Goal: Use online tool/utility: Utilize a website feature to perform a specific function

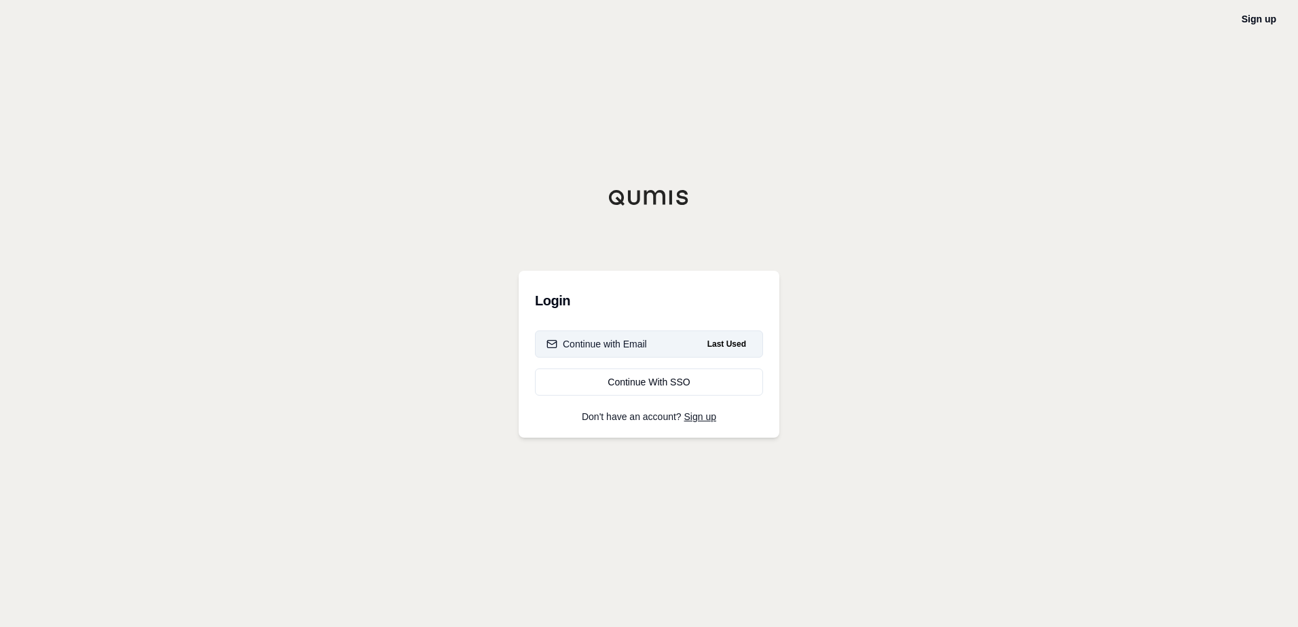
click at [620, 338] on div "Continue with Email" at bounding box center [596, 344] width 100 height 14
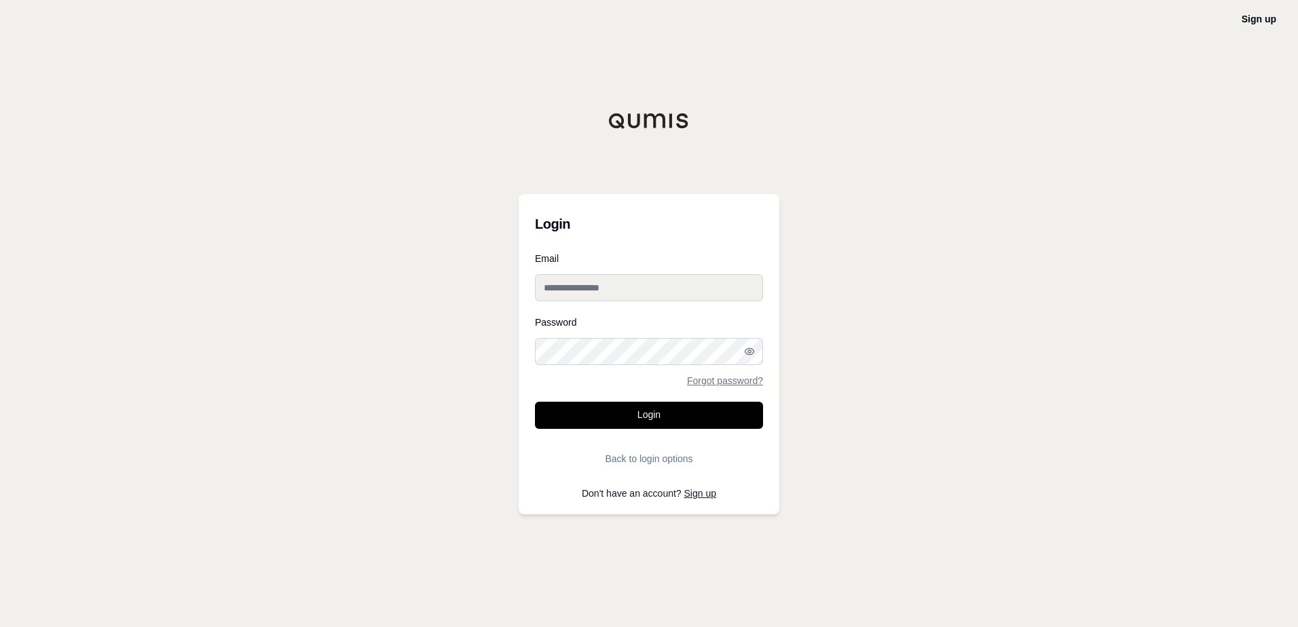
type input "**********"
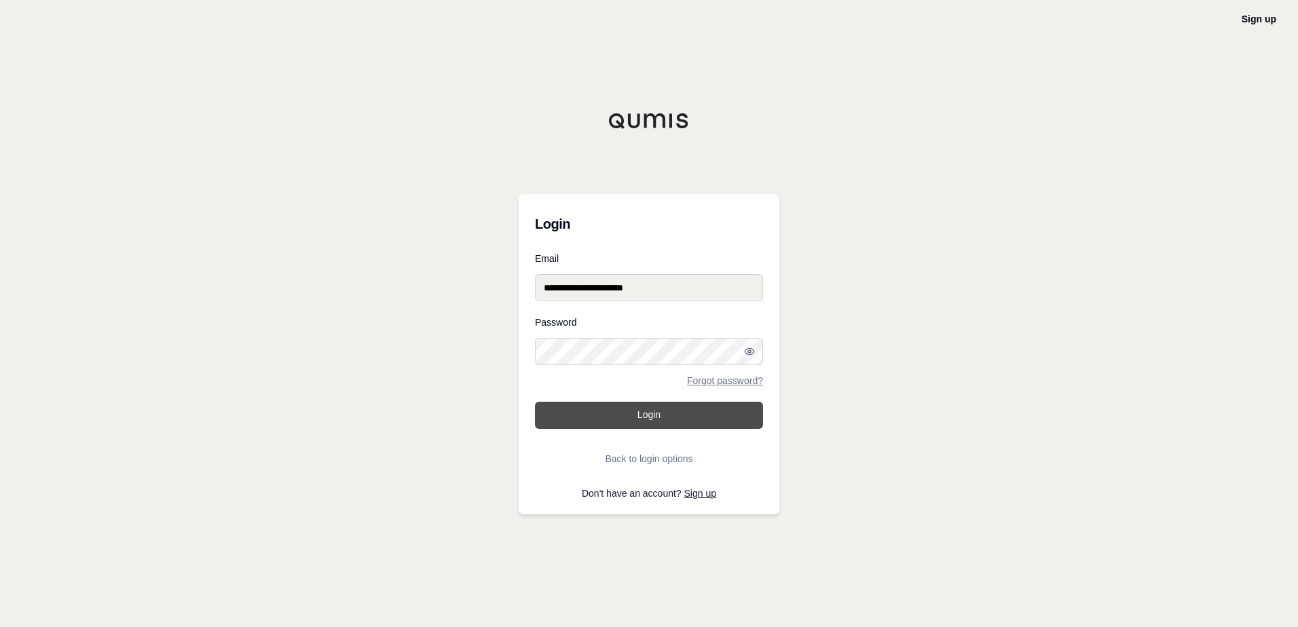
click at [609, 409] on button "Login" at bounding box center [649, 415] width 228 height 27
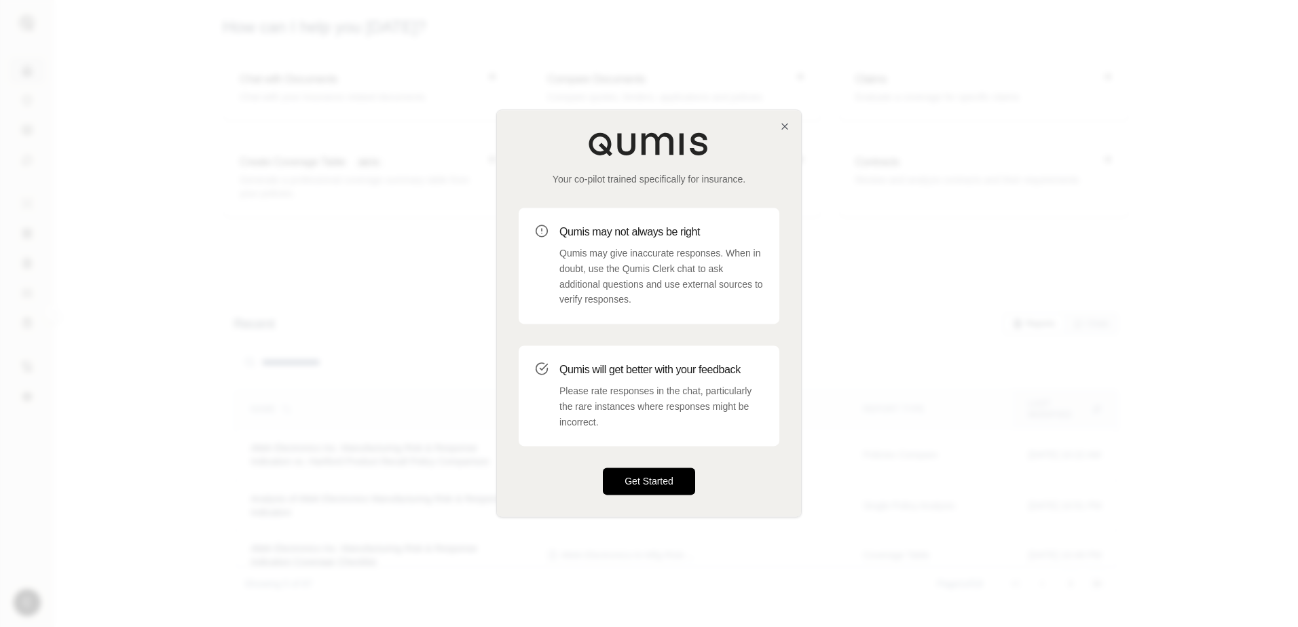
click at [633, 486] on button "Get Started" at bounding box center [649, 481] width 92 height 27
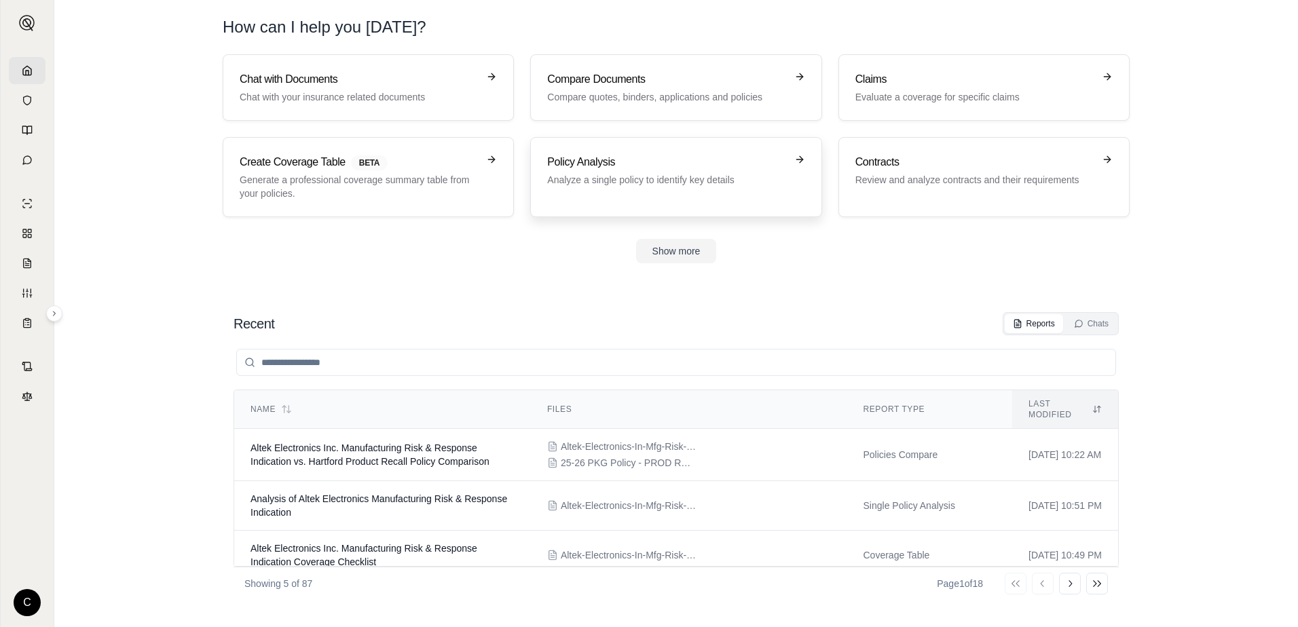
click at [642, 189] on div "Policy Analysis Analyze a single policy to identify key details" at bounding box center [675, 177] width 257 height 46
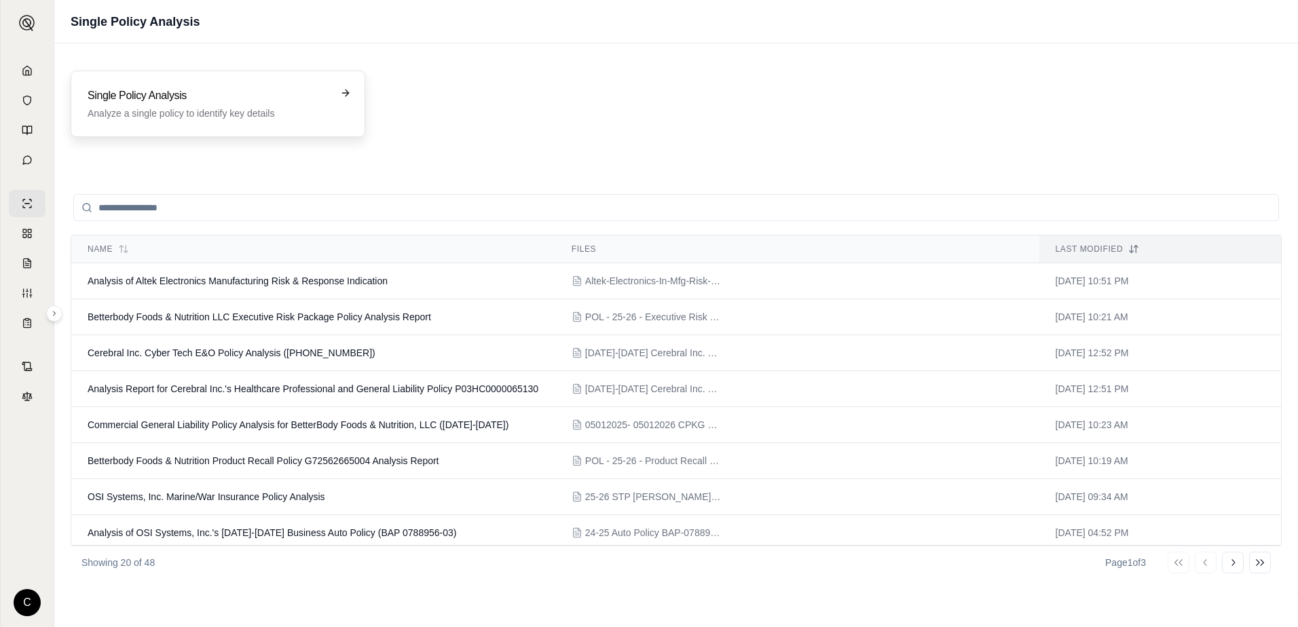
click at [206, 115] on p "Analyze a single policy to identify key details" at bounding box center [209, 114] width 242 height 14
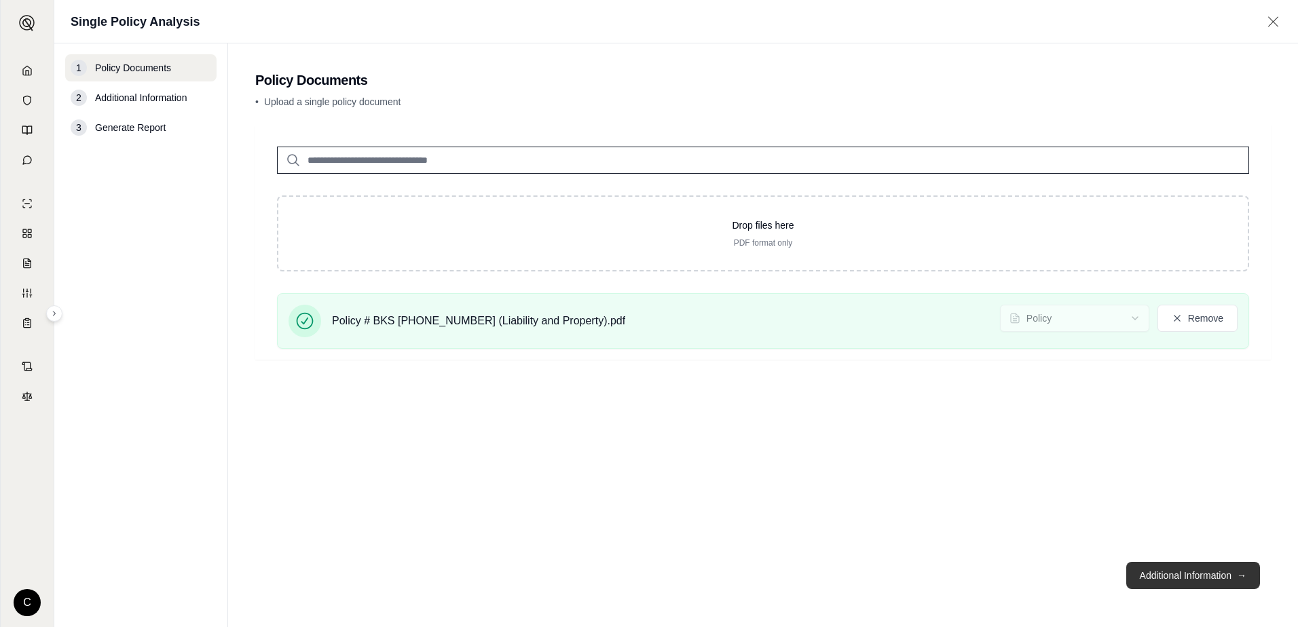
click at [1181, 585] on button "Additional Information →" at bounding box center [1193, 575] width 134 height 27
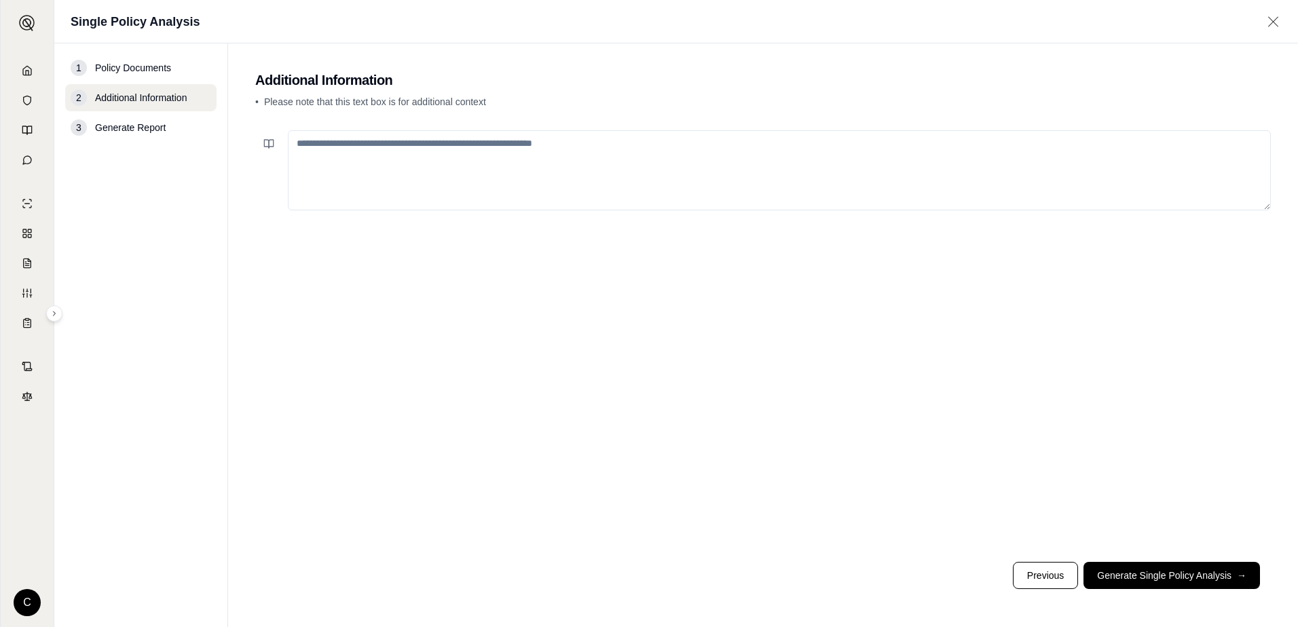
click at [325, 166] on textarea at bounding box center [779, 170] width 983 height 80
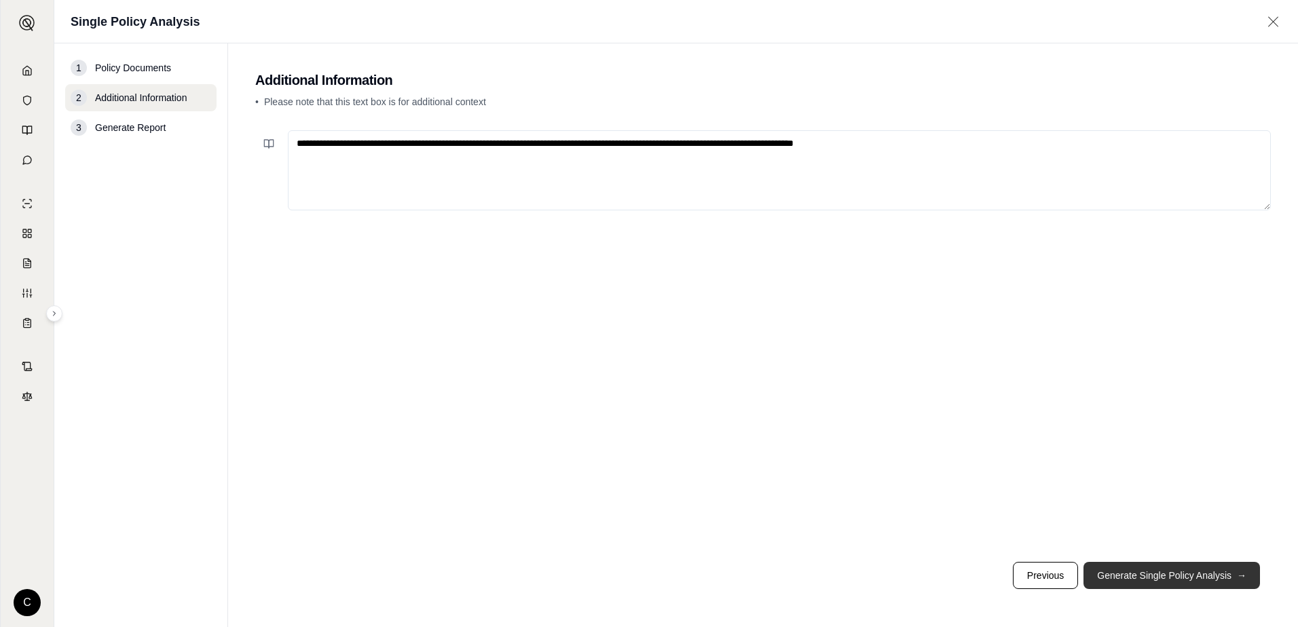
type textarea "**********"
click at [1143, 581] on button "Generate Single Policy Analysis →" at bounding box center [1171, 575] width 177 height 27
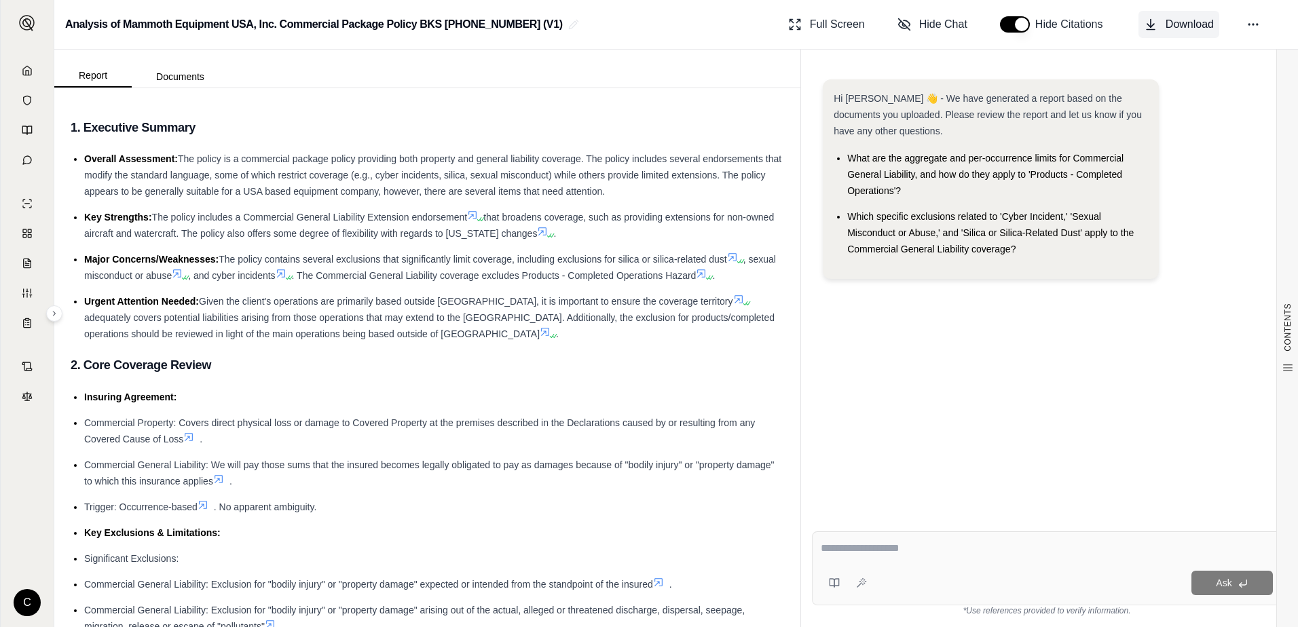
click at [1161, 20] on button "Download" at bounding box center [1178, 24] width 81 height 27
click at [29, 76] on link at bounding box center [27, 70] width 37 height 27
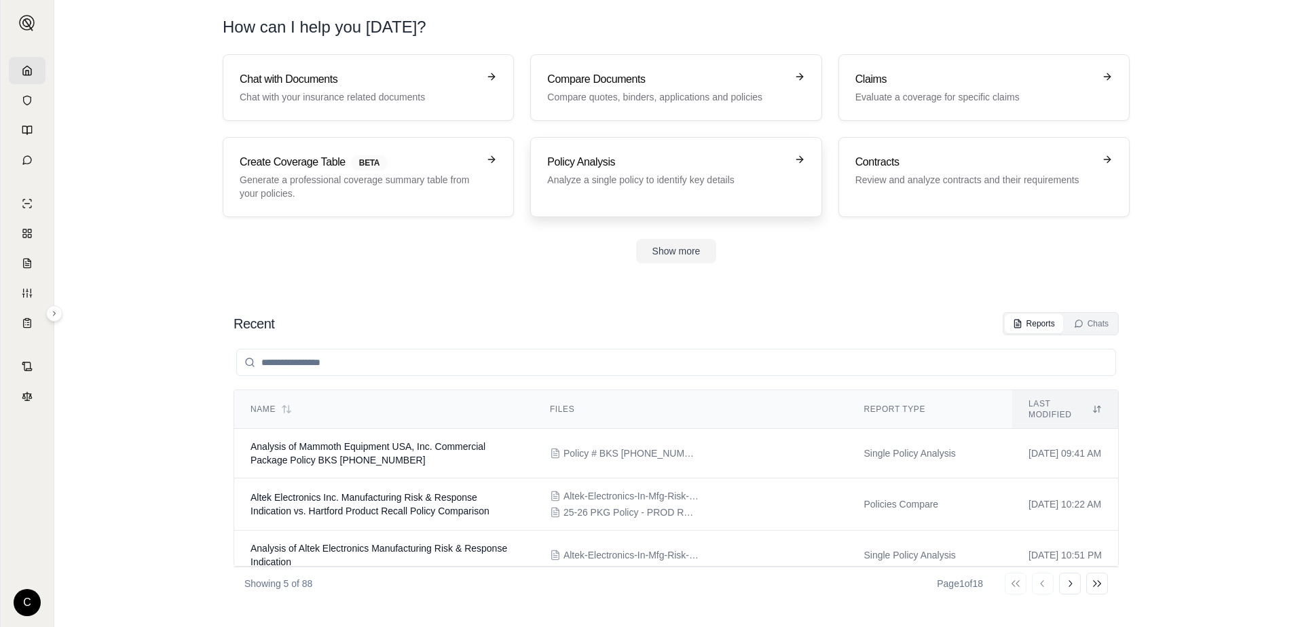
click at [648, 176] on p "Analyze a single policy to identify key details" at bounding box center [666, 180] width 238 height 14
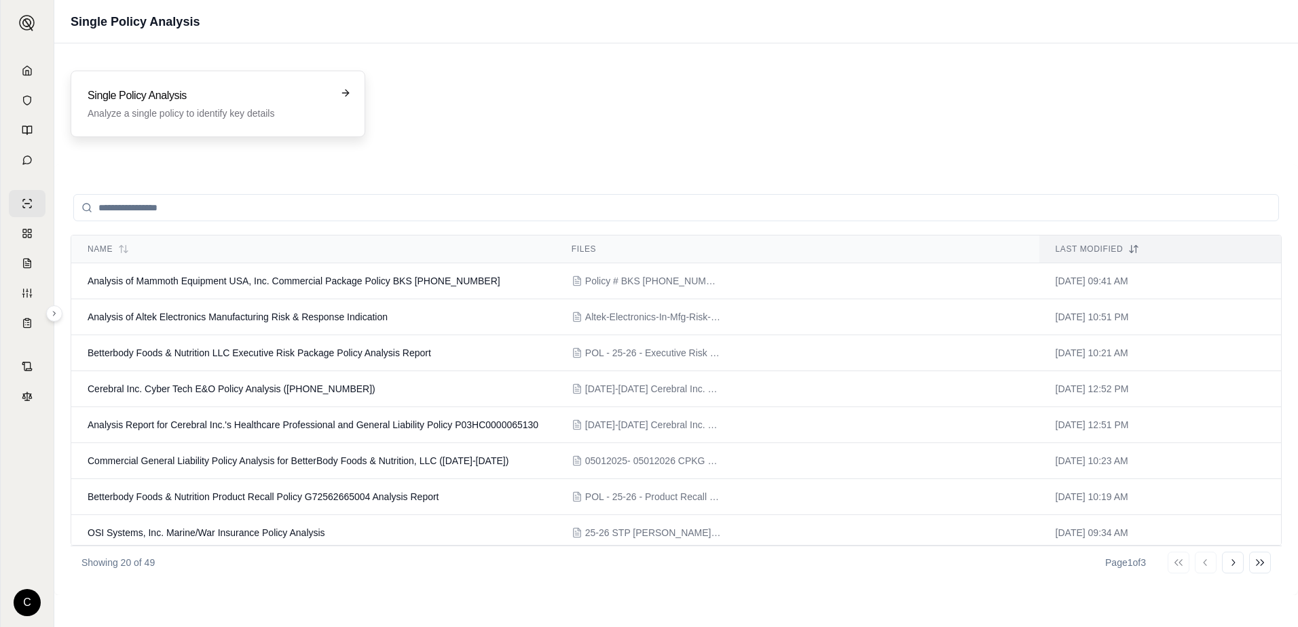
click at [183, 96] on h3 "Single Policy Analysis" at bounding box center [209, 96] width 242 height 16
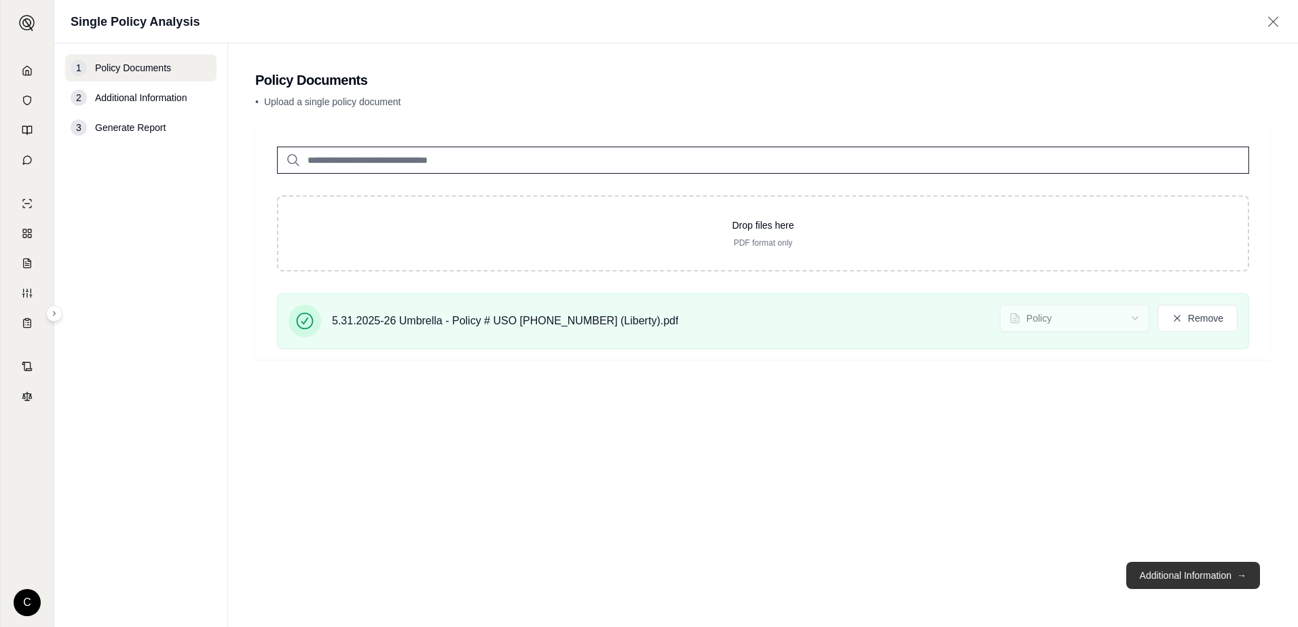
click at [1215, 583] on button "Additional Information →" at bounding box center [1193, 575] width 134 height 27
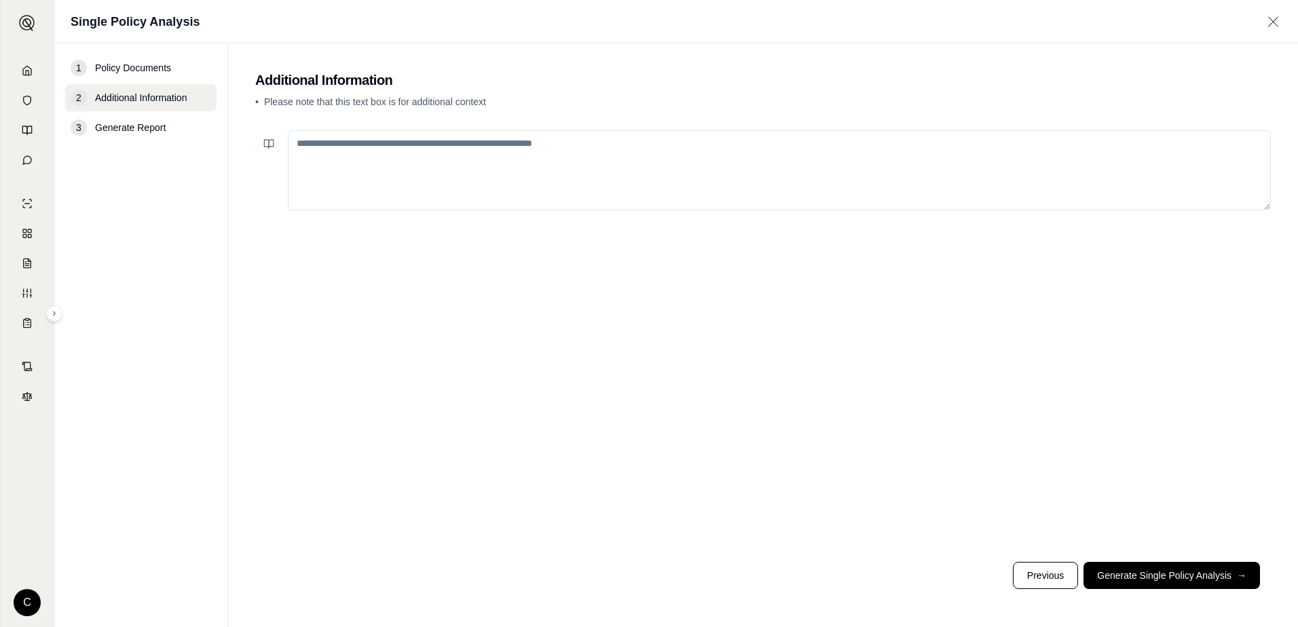
click at [474, 150] on textarea at bounding box center [779, 170] width 983 height 80
type textarea "**********"
click at [1163, 576] on button "Generate Single Policy Analysis →" at bounding box center [1171, 575] width 177 height 27
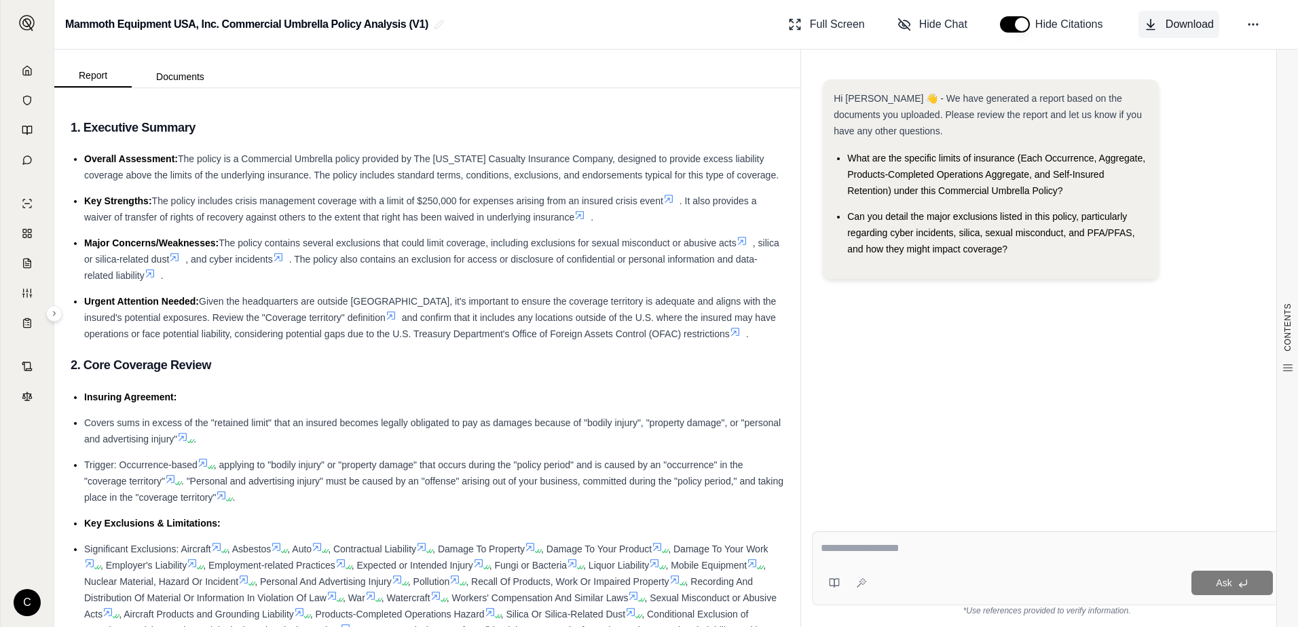
click at [1179, 20] on span "Download" at bounding box center [1190, 24] width 48 height 16
click at [30, 67] on icon at bounding box center [27, 70] width 11 height 11
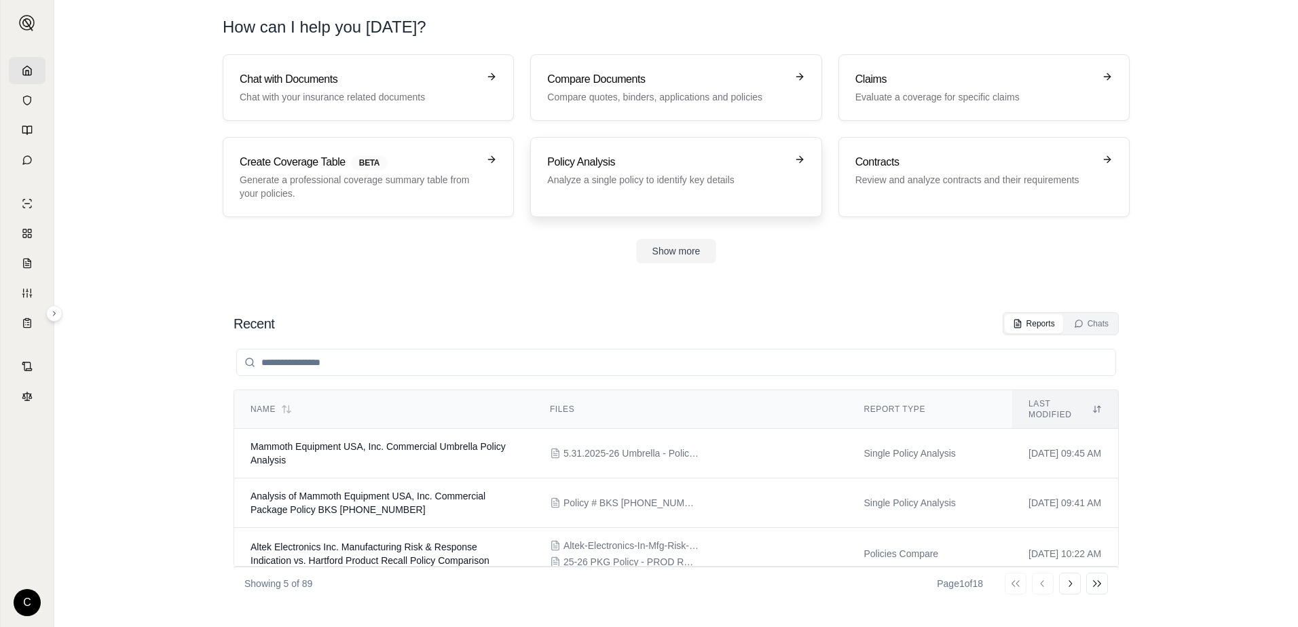
click at [584, 170] on h3 "Policy Analysis" at bounding box center [666, 162] width 238 height 16
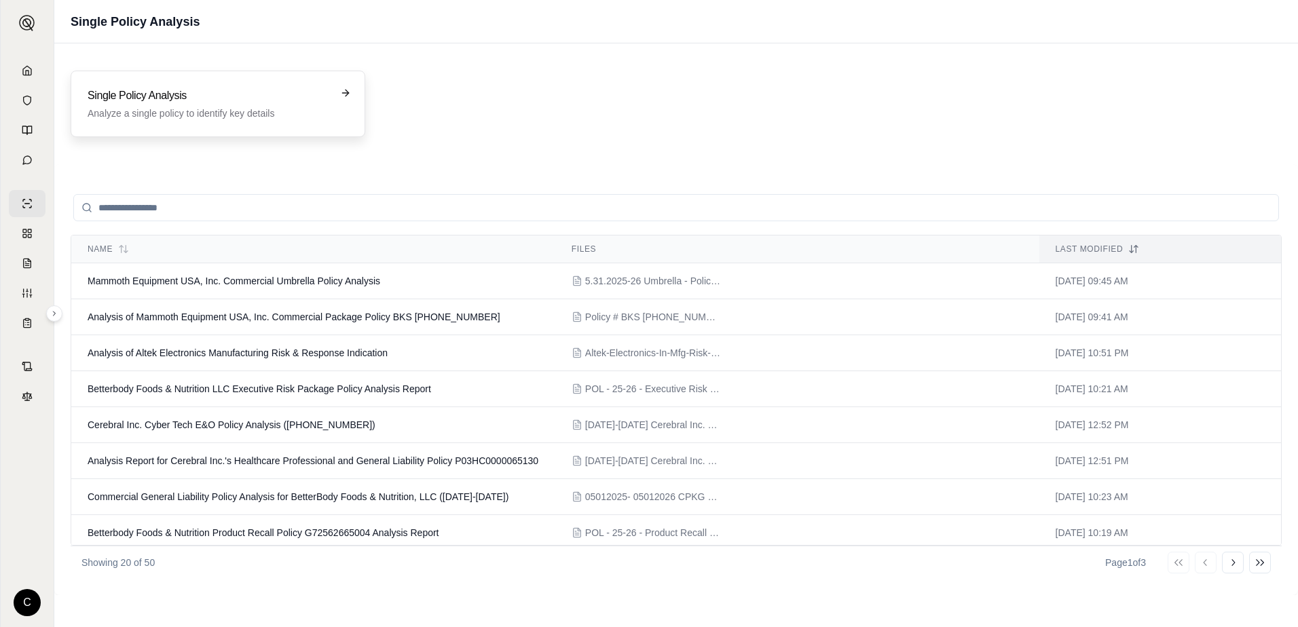
click at [165, 120] on div "Single Policy Analysis Analyze a single policy to identify key details" at bounding box center [218, 104] width 295 height 67
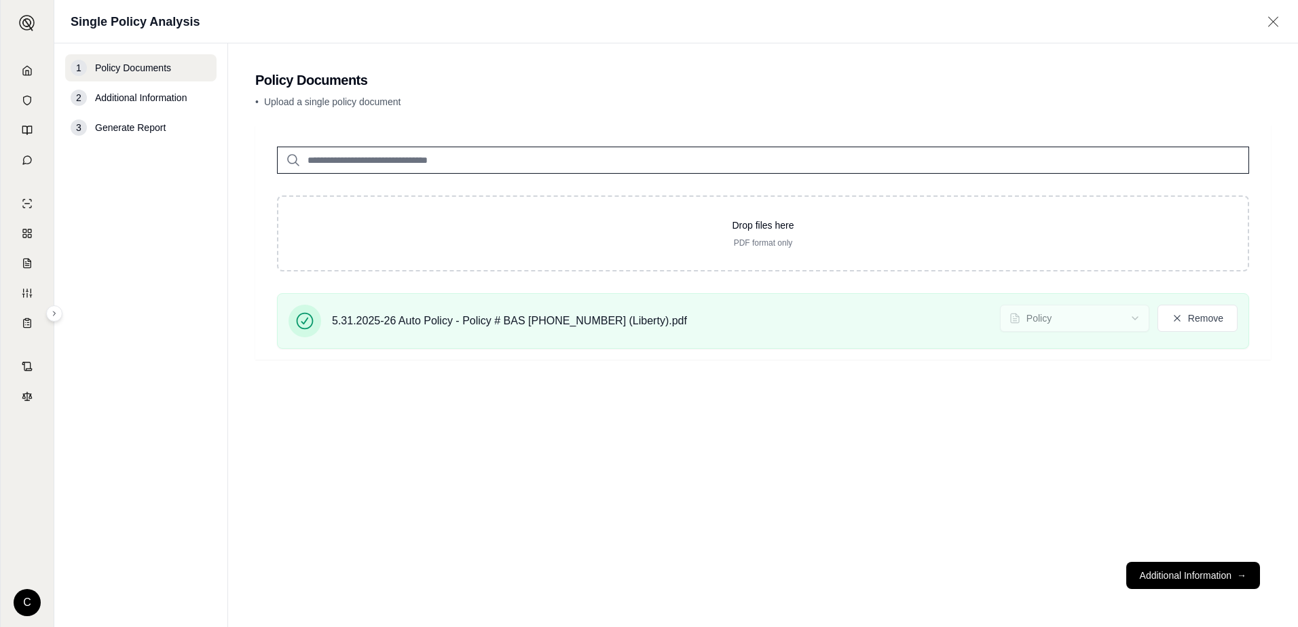
click at [1185, 578] on button "Additional Information →" at bounding box center [1193, 575] width 134 height 27
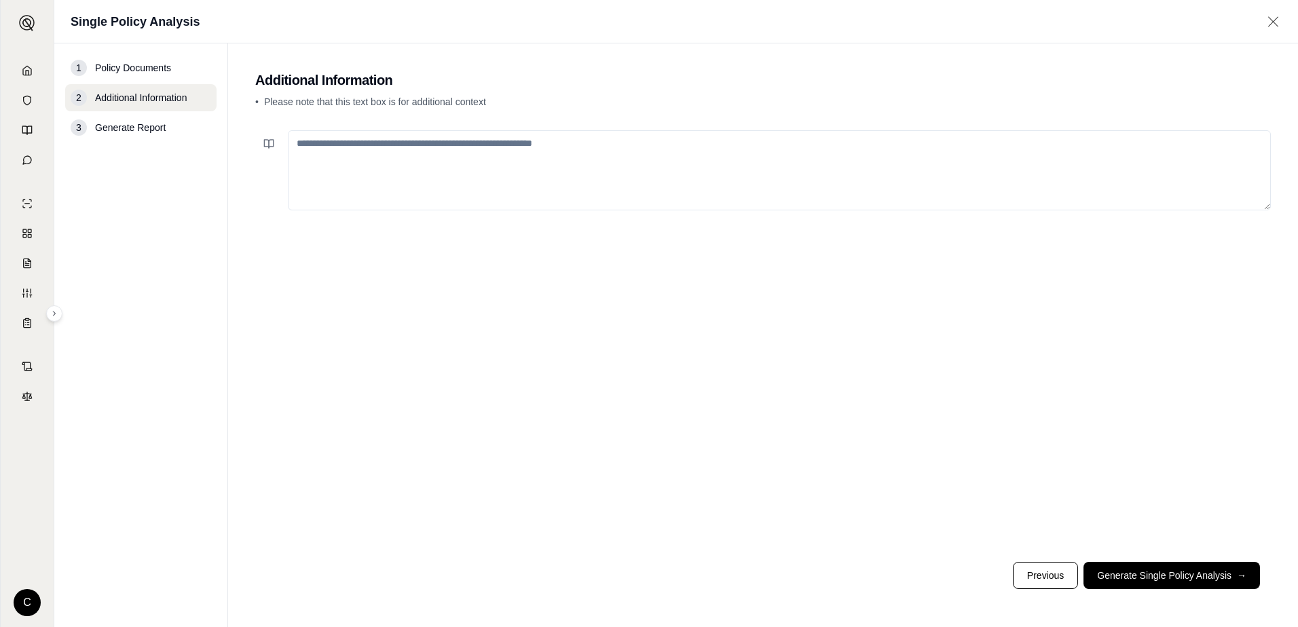
click at [1185, 578] on button "Generate Single Policy Analysis →" at bounding box center [1171, 575] width 177 height 27
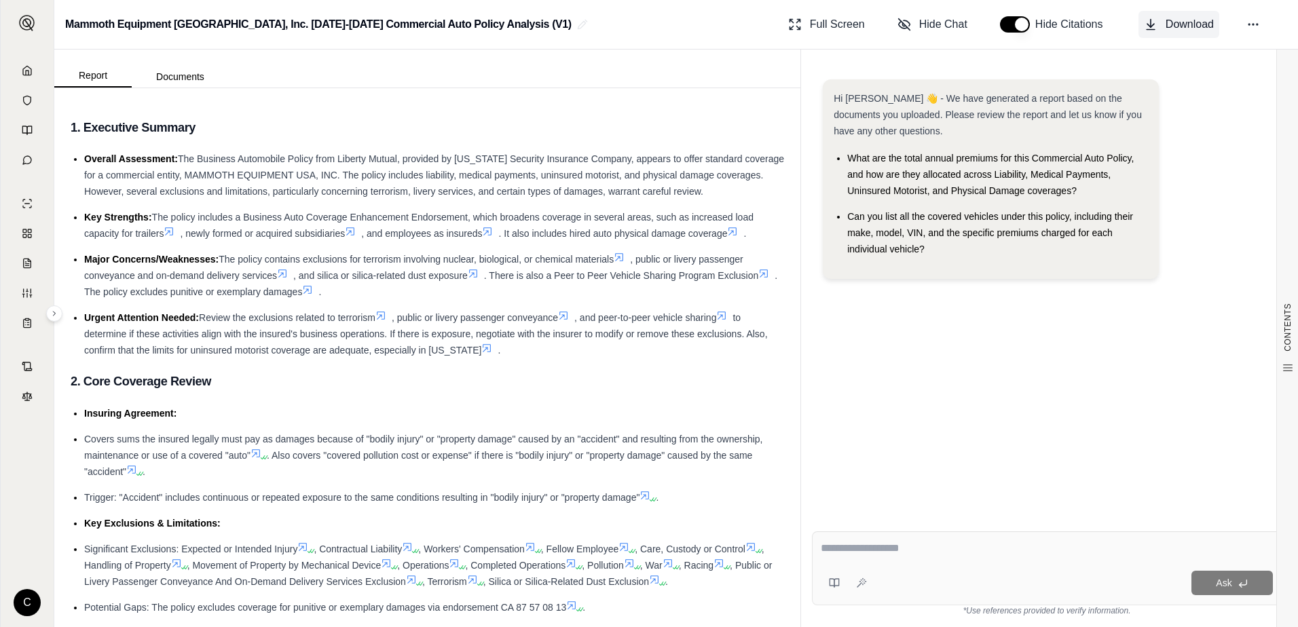
click at [1162, 19] on button "Download" at bounding box center [1178, 24] width 81 height 27
